Goal: Information Seeking & Learning: Learn about a topic

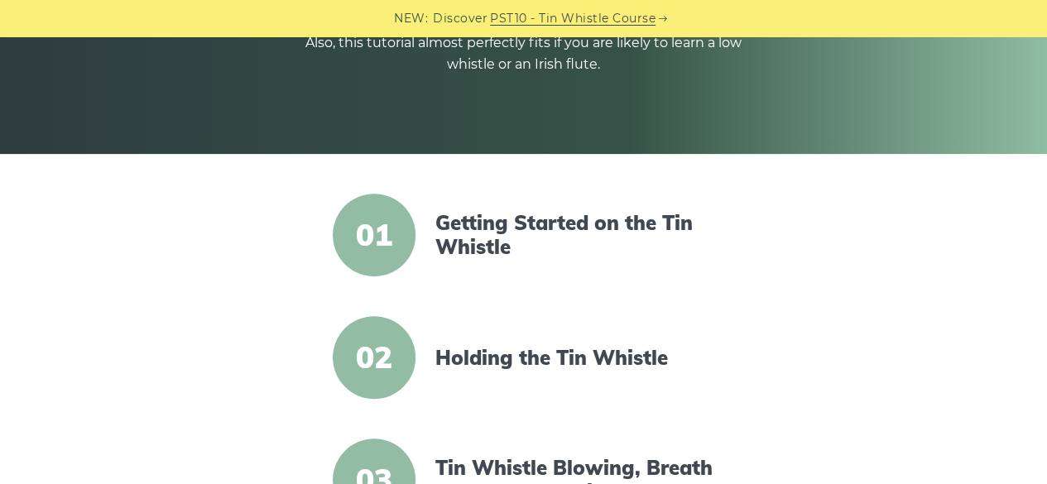
scroll to position [215, 0]
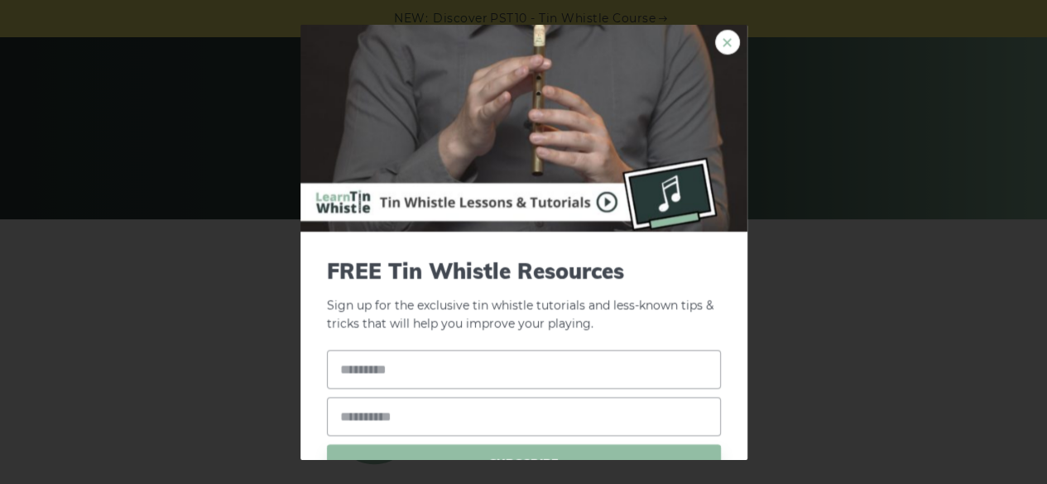
drag, startPoint x: 1024, startPoint y: 0, endPoint x: 708, endPoint y: 43, distance: 318.2
click at [715, 43] on link "×" at bounding box center [727, 41] width 25 height 25
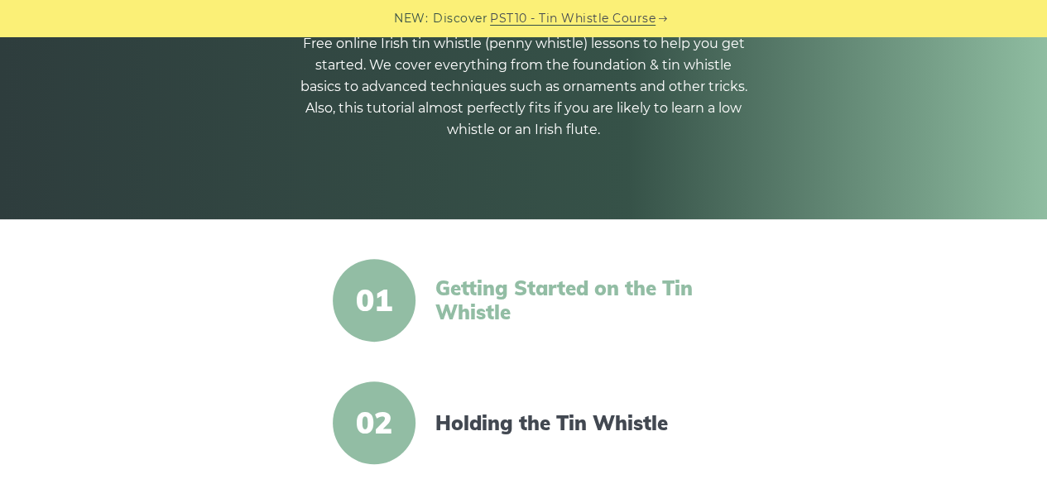
click at [555, 297] on link "Getting Started on the Tin Whistle" at bounding box center [577, 300] width 285 height 48
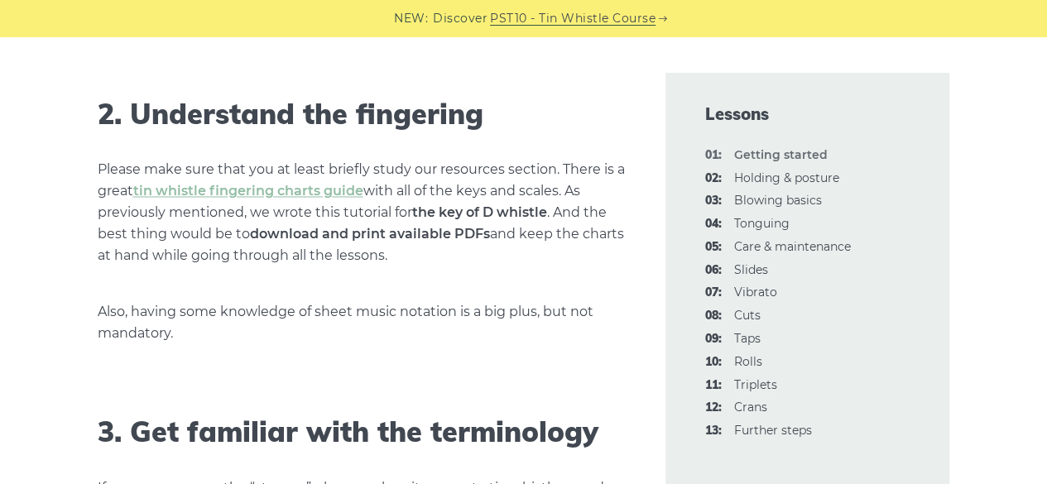
scroll to position [1293, 0]
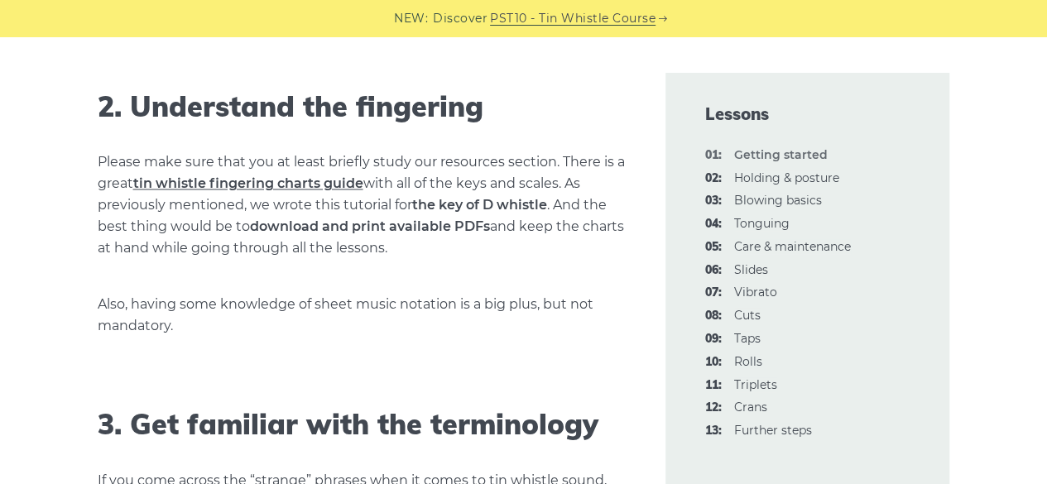
click at [281, 185] on link "tin whistle fingering charts guide" at bounding box center [248, 183] width 230 height 16
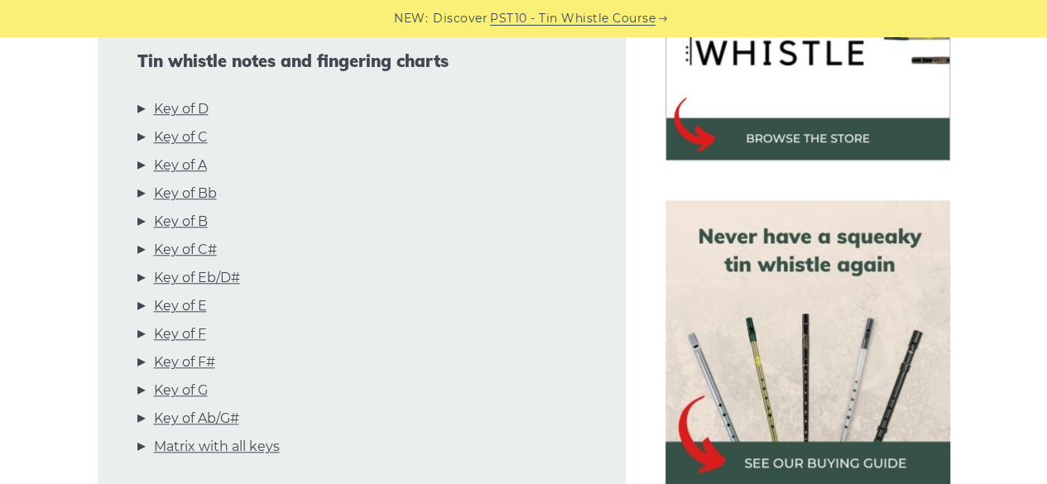
scroll to position [573, 0]
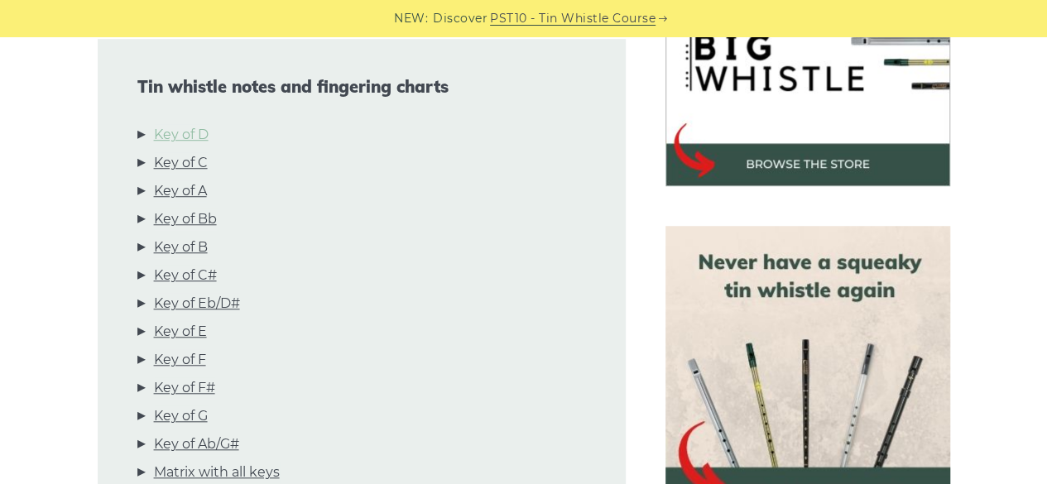
click at [197, 138] on link "Key of D" at bounding box center [181, 135] width 55 height 22
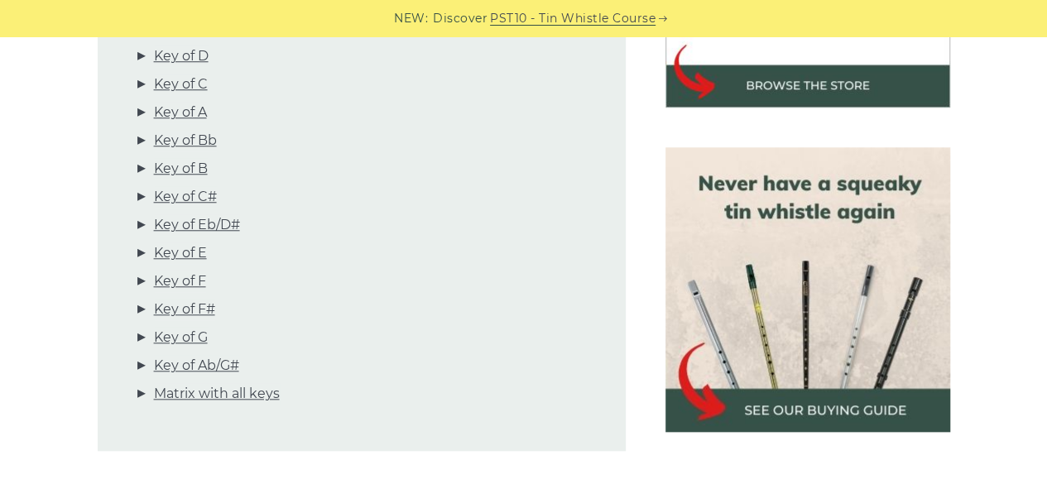
scroll to position [690, 0]
